Goal: Navigation & Orientation: Find specific page/section

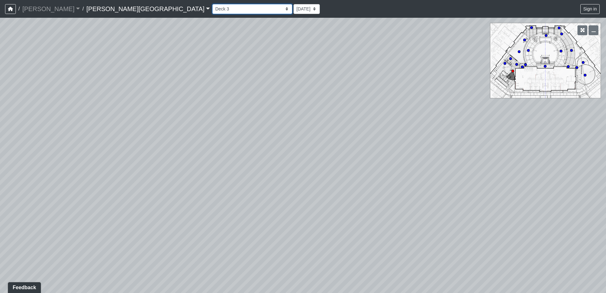
click at [212, 4] on select "Banquette Seating 1 Banquette Seating 2 Billards Lounge Billards Lounge Hallway…" at bounding box center [252, 9] width 80 height 10
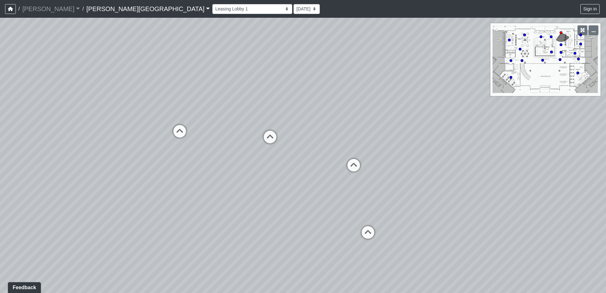
drag, startPoint x: 287, startPoint y: 92, endPoint x: 396, endPoint y: 68, distance: 111.3
click at [364, 71] on div "Loading... Deck 2 Loading... Grills 1 Loading... Deck 1 Loading... Managers Off…" at bounding box center [303, 155] width 606 height 275
drag, startPoint x: 241, startPoint y: 91, endPoint x: 36, endPoint y: 86, distance: 205.2
click at [36, 86] on div "Loading... Deck 2 Loading... Grills 1 Loading... Deck 1 Loading... Managers Off…" at bounding box center [303, 155] width 606 height 275
drag, startPoint x: 190, startPoint y: 87, endPoint x: 270, endPoint y: 133, distance: 91.6
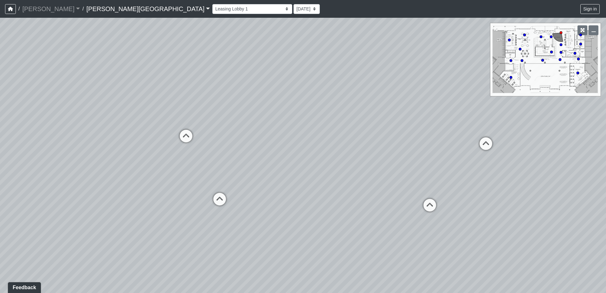
click at [270, 133] on div "Loading... Deck 2 Loading... Grills 1 Loading... Deck 1 Loading... Managers Off…" at bounding box center [303, 155] width 606 height 275
click at [205, 143] on icon at bounding box center [200, 146] width 19 height 19
drag, startPoint x: 184, startPoint y: 143, endPoint x: 161, endPoint y: 142, distance: 22.8
click at [161, 142] on div "Loading... Deck 2 Loading... Grills 1 Loading... Deck 1 Loading... Managers Off…" at bounding box center [303, 155] width 606 height 275
click at [196, 201] on icon at bounding box center [198, 203] width 19 height 19
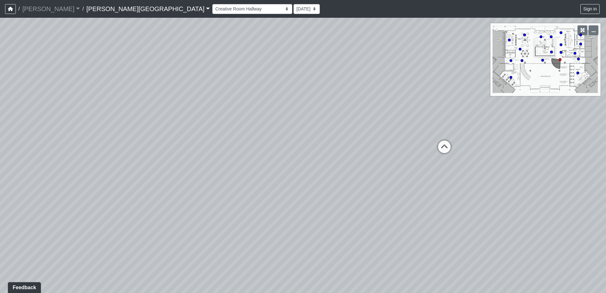
drag, startPoint x: 276, startPoint y: 133, endPoint x: 173, endPoint y: 123, distance: 102.6
click at [173, 123] on div "Loading... Deck 2 Loading... Grills 1 Loading... Deck 1 Loading... Managers Off…" at bounding box center [303, 155] width 606 height 275
click at [370, 131] on icon at bounding box center [363, 134] width 19 height 19
click at [367, 129] on icon at bounding box center [366, 129] width 19 height 19
drag, startPoint x: 270, startPoint y: 159, endPoint x: 394, endPoint y: 134, distance: 126.5
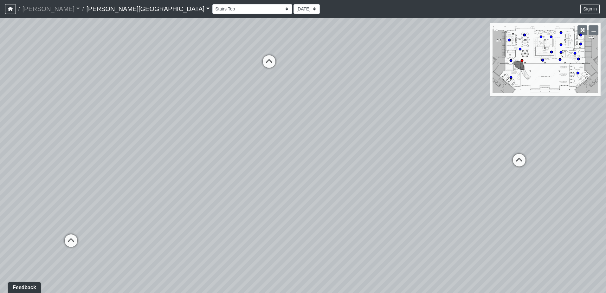
click at [397, 132] on div "Loading... Deck 2 Loading... Grills 1 Loading... Deck 1 Loading... Managers Off…" at bounding box center [303, 155] width 606 height 275
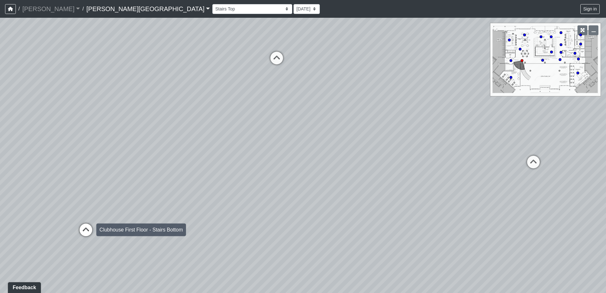
click at [87, 232] on icon at bounding box center [85, 233] width 19 height 19
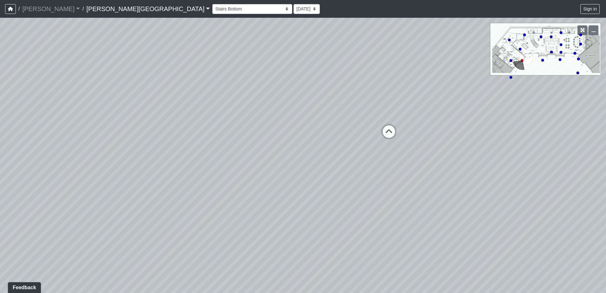
click at [138, 181] on div "Loading... Deck 2 Loading... Grills 1 Loading... Deck 1 Loading... Managers Off…" at bounding box center [303, 155] width 606 height 275
drag, startPoint x: 331, startPoint y: 89, endPoint x: 98, endPoint y: 146, distance: 240.2
click at [97, 146] on div "Loading... Deck 2 Loading... Grills 1 Loading... Deck 1 Loading... Managers Off…" at bounding box center [303, 155] width 606 height 275
drag, startPoint x: 115, startPoint y: 92, endPoint x: 256, endPoint y: 151, distance: 152.5
click at [256, 151] on div "Loading... Deck 2 Loading... Grills 1 Loading... Deck 1 Loading... Managers Off…" at bounding box center [303, 155] width 606 height 275
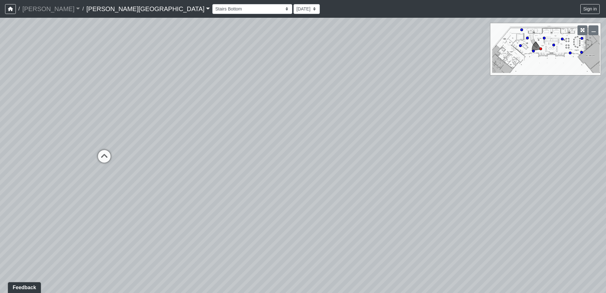
drag, startPoint x: 290, startPoint y: 89, endPoint x: 177, endPoint y: 142, distance: 125.1
click at [180, 142] on div "Loading... Deck 2 Loading... Grills 1 Loading... Deck 1 Loading... Managers Off…" at bounding box center [303, 155] width 606 height 275
drag, startPoint x: 327, startPoint y: 95, endPoint x: 224, endPoint y: 149, distance: 116.0
click at [224, 149] on div "Loading... Deck 2 Loading... Grills 1 Loading... Deck 1 Loading... Managers Off…" at bounding box center [303, 155] width 606 height 275
drag, startPoint x: 227, startPoint y: 205, endPoint x: 293, endPoint y: 102, distance: 121.6
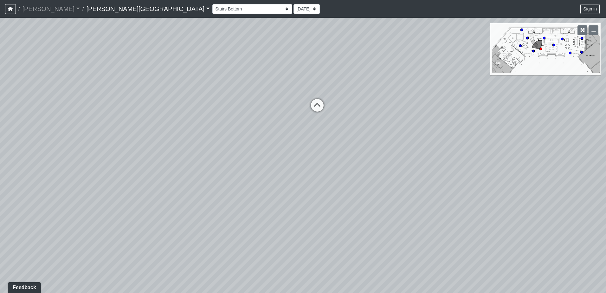
click at [293, 102] on div "Loading... Deck 2 Loading... Grills 1 Loading... Deck 1 Loading... Managers Off…" at bounding box center [303, 155] width 606 height 275
drag, startPoint x: 289, startPoint y: 153, endPoint x: 246, endPoint y: 151, distance: 43.5
click at [244, 151] on div "Loading... Deck 2 Loading... Grills 1 Loading... Deck 1 Loading... Managers Off…" at bounding box center [303, 155] width 606 height 275
click at [236, 119] on div "Loading... Deck 2 Loading... Grills 1 Loading... Deck 1 Loading... Managers Off…" at bounding box center [303, 155] width 606 height 275
click at [291, 114] on icon at bounding box center [292, 116] width 19 height 19
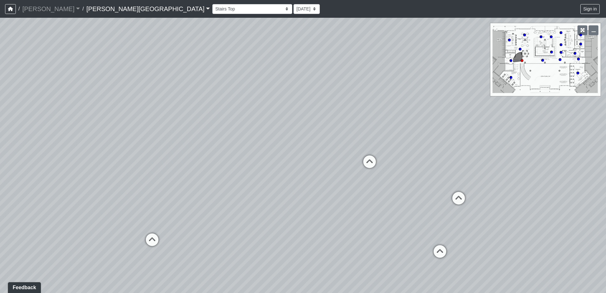
drag, startPoint x: 112, startPoint y: 192, endPoint x: 327, endPoint y: 131, distance: 223.3
click at [270, 146] on div "Loading... Deck 2 Loading... Grills 1 Loading... Deck 1 Loading... Managers Off…" at bounding box center [303, 155] width 606 height 275
drag, startPoint x: 213, startPoint y: 115, endPoint x: 335, endPoint y: 118, distance: 121.5
click at [335, 118] on div "Loading... Deck 2 Loading... Grills 1 Loading... Deck 1 Loading... Managers Off…" at bounding box center [303, 155] width 606 height 275
drag, startPoint x: 231, startPoint y: 133, endPoint x: 392, endPoint y: 101, distance: 164.0
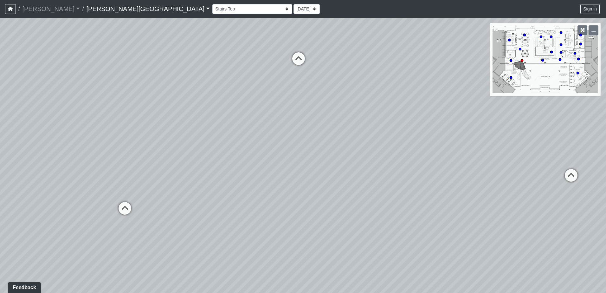
click at [392, 101] on div "Loading... Deck 2 Loading... Grills 1 Loading... Deck 1 Loading... Managers Off…" at bounding box center [303, 155] width 606 height 275
drag, startPoint x: 260, startPoint y: 127, endPoint x: 351, endPoint y: 136, distance: 91.4
click at [351, 136] on div "Loading... Deck 2 Loading... Grills 1 Loading... Deck 1 Loading... Managers Off…" at bounding box center [303, 155] width 606 height 275
drag, startPoint x: 114, startPoint y: 104, endPoint x: 374, endPoint y: 171, distance: 268.2
click at [374, 171] on div "Loading... Deck 2 Loading... Grills 1 Loading... Deck 1 Loading... Managers Off…" at bounding box center [303, 155] width 606 height 275
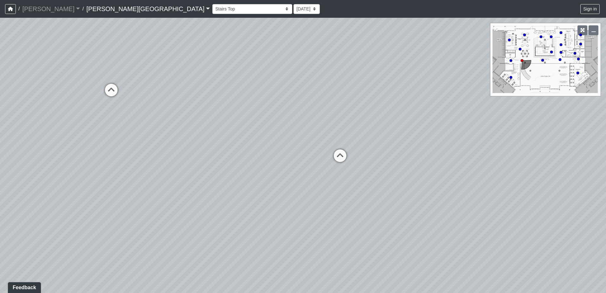
drag, startPoint x: 401, startPoint y: 200, endPoint x: 273, endPoint y: 166, distance: 133.0
click at [271, 166] on div "Loading... Deck 2 Loading... Grills 1 Loading... Deck 1 Loading... Managers Off…" at bounding box center [303, 155] width 606 height 275
click at [341, 157] on icon at bounding box center [339, 158] width 19 height 19
select select "n7BANHn2wry81Nxit6z5AH"
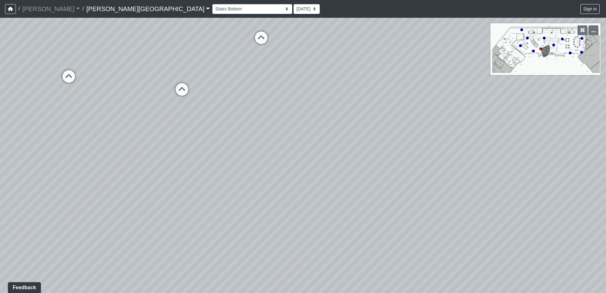
drag, startPoint x: 324, startPoint y: 158, endPoint x: 448, endPoint y: 174, distance: 124.7
click at [430, 162] on div "Loading... Deck 2 Loading... Grills 1 Loading... Deck 1 Loading... Managers Off…" at bounding box center [303, 155] width 606 height 275
drag, startPoint x: 281, startPoint y: 178, endPoint x: 449, endPoint y: 158, distance: 169.2
click at [449, 158] on div "Loading... Deck 2 Loading... Grills 1 Loading... Deck 1 Loading... Managers Off…" at bounding box center [303, 155] width 606 height 275
drag, startPoint x: 367, startPoint y: 200, endPoint x: 379, endPoint y: 204, distance: 12.5
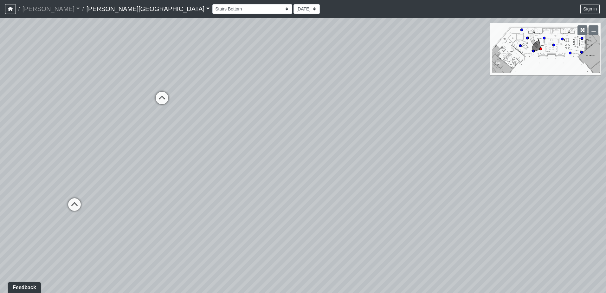
click at [379, 204] on div "Loading... Deck 2 Loading... Grills 1 Loading... Deck 1 Loading... Managers Off…" at bounding box center [303, 155] width 606 height 275
drag, startPoint x: 234, startPoint y: 182, endPoint x: 244, endPoint y: 173, distance: 12.8
click at [244, 173] on div "Loading... Deck 2 Loading... Grills 1 Loading... Deck 1 Loading... Managers Off…" at bounding box center [303, 155] width 606 height 275
drag, startPoint x: 335, startPoint y: 149, endPoint x: 322, endPoint y: 192, distance: 44.3
click at [326, 200] on div "Loading... Deck 2 Loading... Grills 1 Loading... Deck 1 Loading... Managers Off…" at bounding box center [303, 155] width 606 height 275
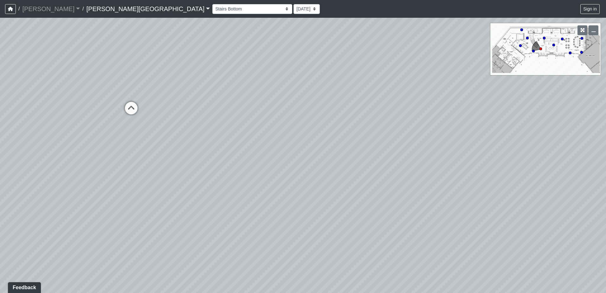
drag, startPoint x: 354, startPoint y: 122, endPoint x: 284, endPoint y: 185, distance: 93.6
click at [285, 183] on div "Loading... Deck 2 Loading... Grills 1 Loading... Deck 1 Loading... Managers Off…" at bounding box center [303, 155] width 606 height 275
drag, startPoint x: 294, startPoint y: 158, endPoint x: 289, endPoint y: 159, distance: 5.5
click at [289, 159] on div "Loading... Deck 2 Loading... Grills 1 Loading... Deck 1 Loading... Managers Off…" at bounding box center [303, 155] width 606 height 275
drag, startPoint x: 85, startPoint y: 102, endPoint x: 253, endPoint y: 156, distance: 176.2
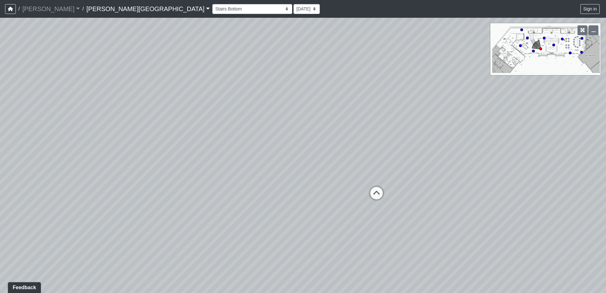
click at [253, 156] on div "Loading... Deck 2 Loading... Grills 1 Loading... Deck 1 Loading... Managers Off…" at bounding box center [303, 155] width 606 height 275
drag, startPoint x: 425, startPoint y: 219, endPoint x: 191, endPoint y: 162, distance: 241.1
click at [186, 172] on div "Loading... Deck 2 Loading... Grills 1 Loading... Deck 1 Loading... Managers Off…" at bounding box center [303, 155] width 606 height 275
drag, startPoint x: 325, startPoint y: 188, endPoint x: 271, endPoint y: 114, distance: 91.8
click at [271, 114] on div "Loading... Deck 2 Loading... Grills 1 Loading... Deck 1 Loading... Managers Off…" at bounding box center [303, 155] width 606 height 275
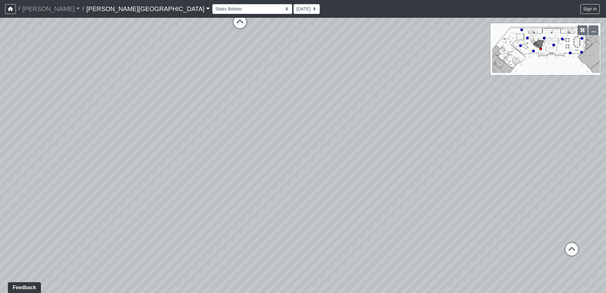
drag, startPoint x: 252, startPoint y: 112, endPoint x: 252, endPoint y: 91, distance: 20.9
click at [252, 91] on div "Loading... Deck 2 Loading... Grills 1 Loading... Deck 1 Loading... Managers Off…" at bounding box center [303, 155] width 606 height 275
drag, startPoint x: 259, startPoint y: 139, endPoint x: 296, endPoint y: 95, distance: 57.0
click at [296, 95] on div "Loading... Deck 2 Loading... Grills 1 Loading... Deck 1 Loading... Managers Off…" at bounding box center [303, 155] width 606 height 275
drag, startPoint x: 288, startPoint y: 167, endPoint x: 349, endPoint y: 206, distance: 72.8
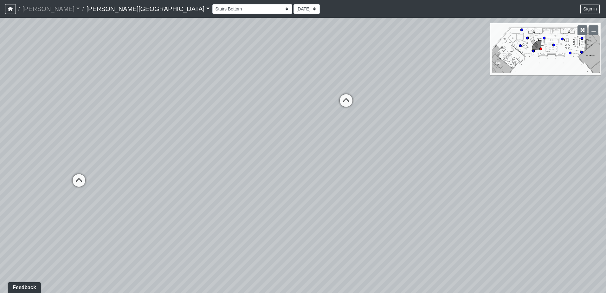
click at [350, 208] on div "Loading... Deck 2 Loading... Grills 1 Loading... Deck 1 Loading... Managers Off…" at bounding box center [303, 155] width 606 height 275
drag, startPoint x: 179, startPoint y: 112, endPoint x: 404, endPoint y: 176, distance: 233.1
click at [404, 176] on div "Loading... Deck 2 Loading... Grills 1 Loading... Deck 1 Loading... Managers Off…" at bounding box center [303, 155] width 606 height 275
